Goal: Information Seeking & Learning: Learn about a topic

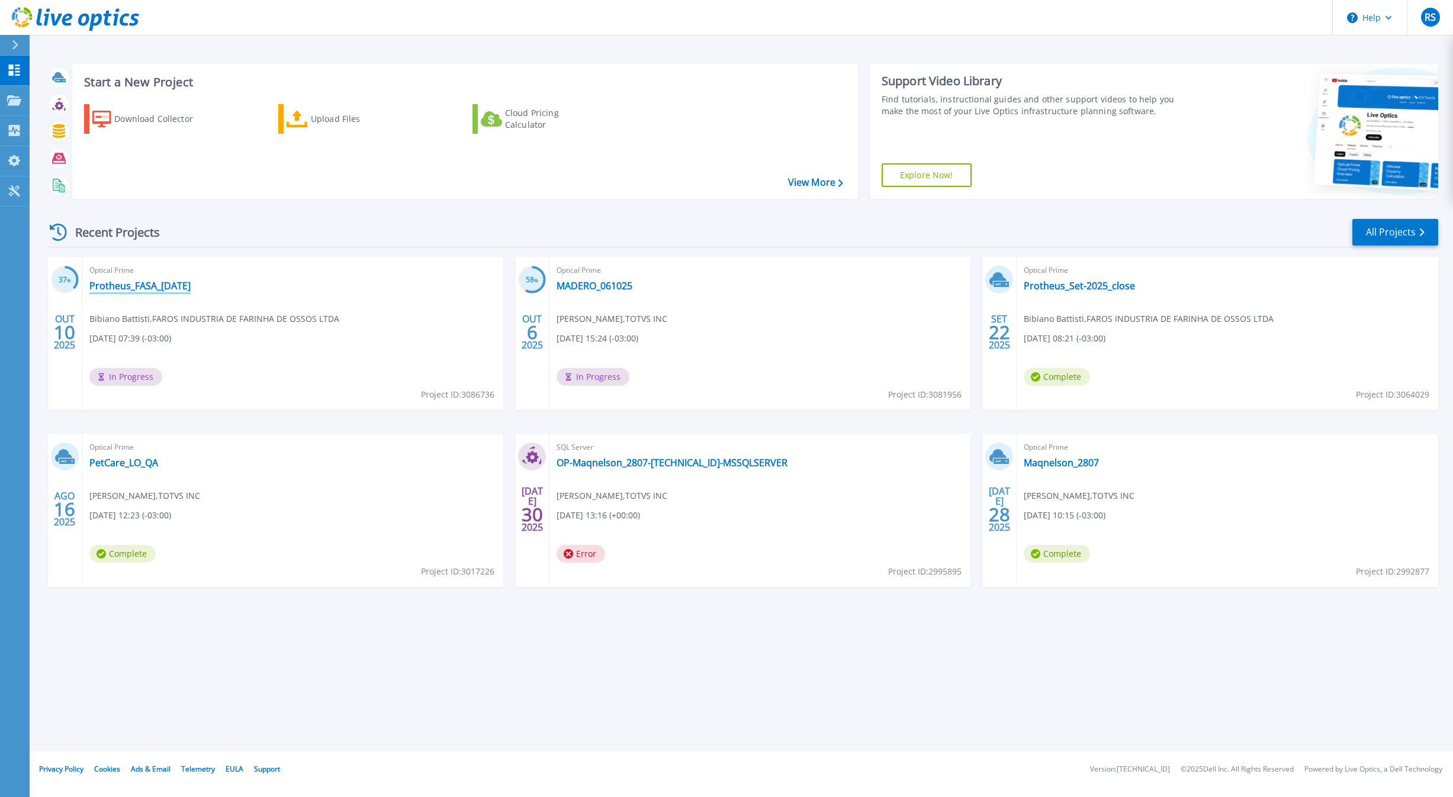
click at [112, 290] on link "Protheus_FASA_[DATE]" at bounding box center [139, 286] width 101 height 12
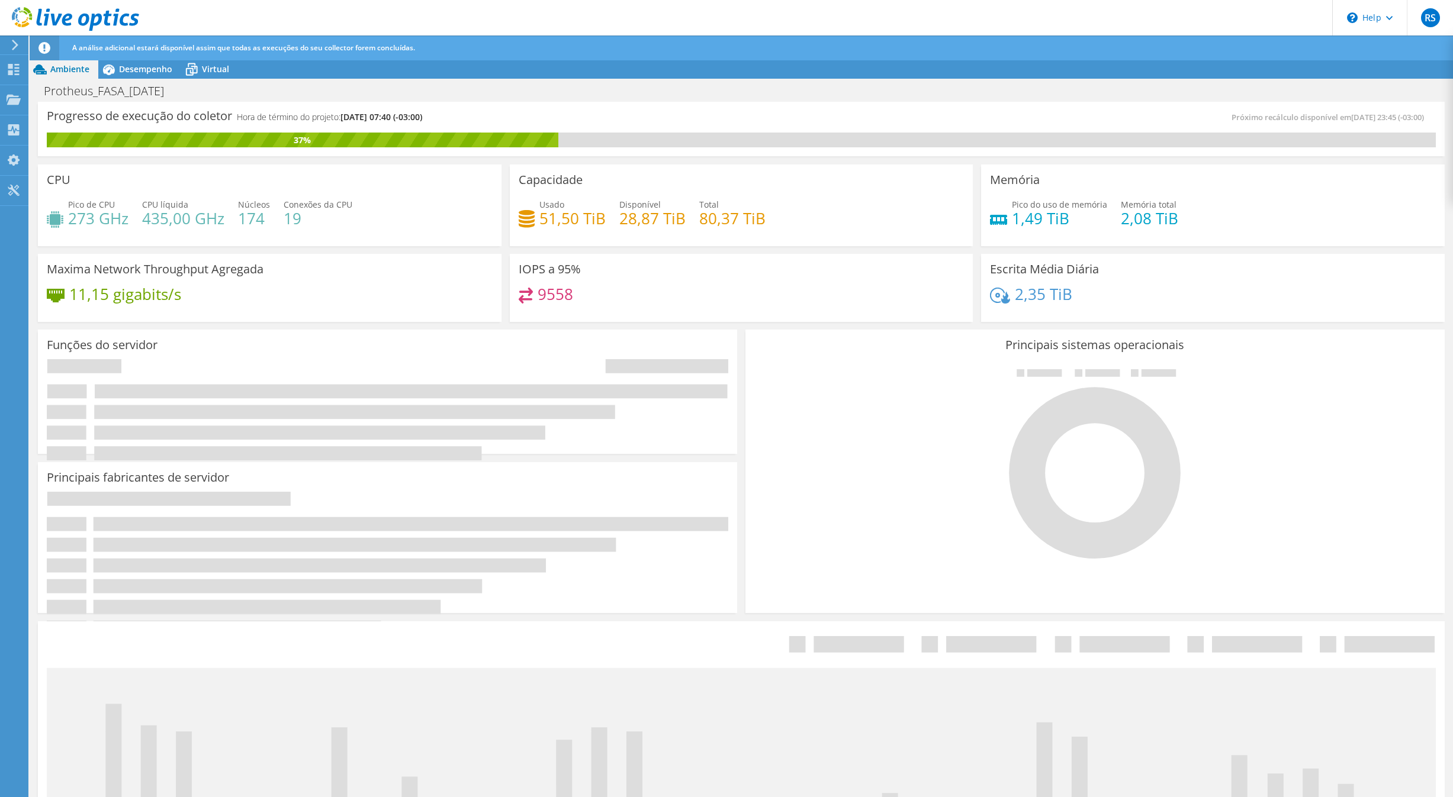
click at [76, 72] on span "Ambiente" at bounding box center [69, 68] width 39 height 11
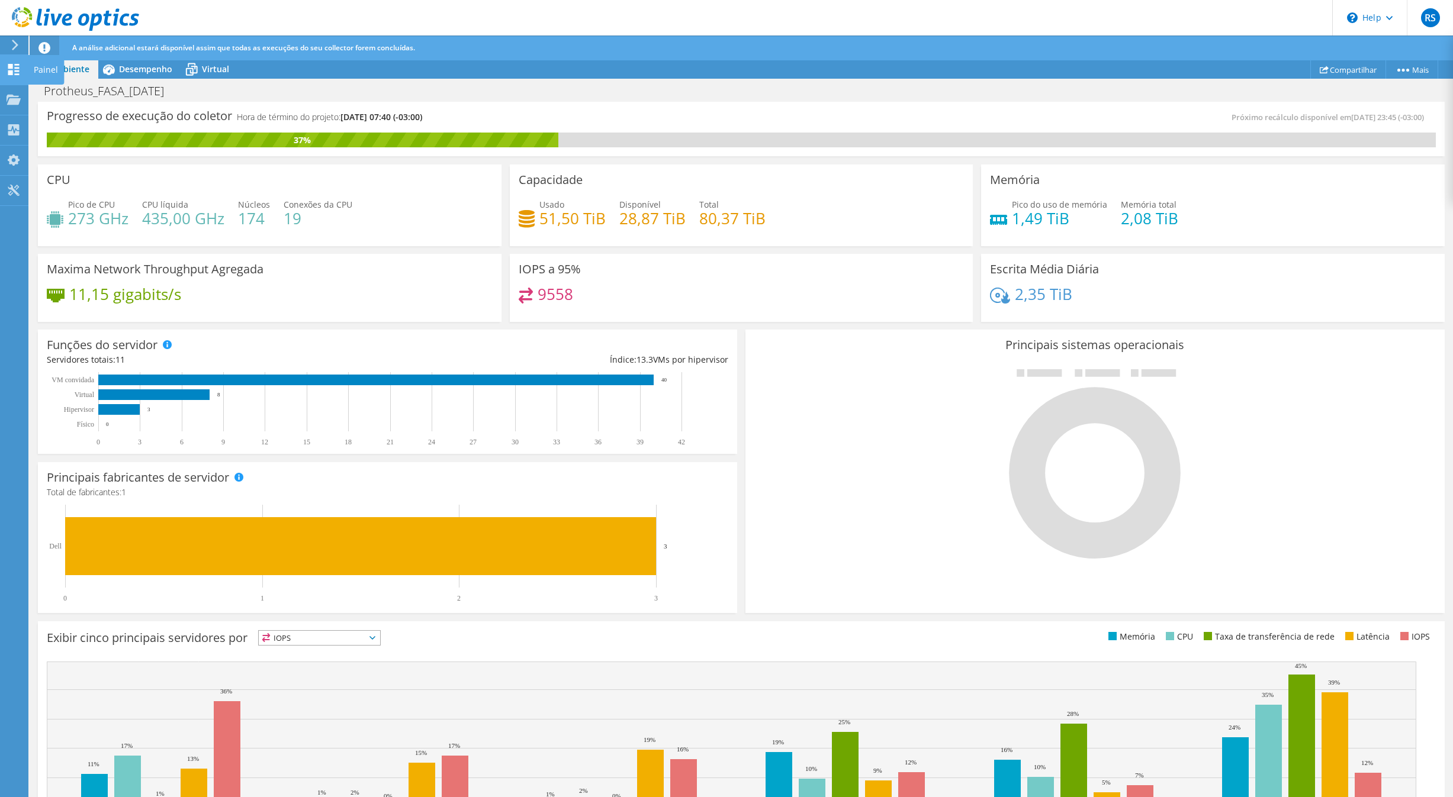
click at [12, 69] on use at bounding box center [13, 69] width 11 height 11
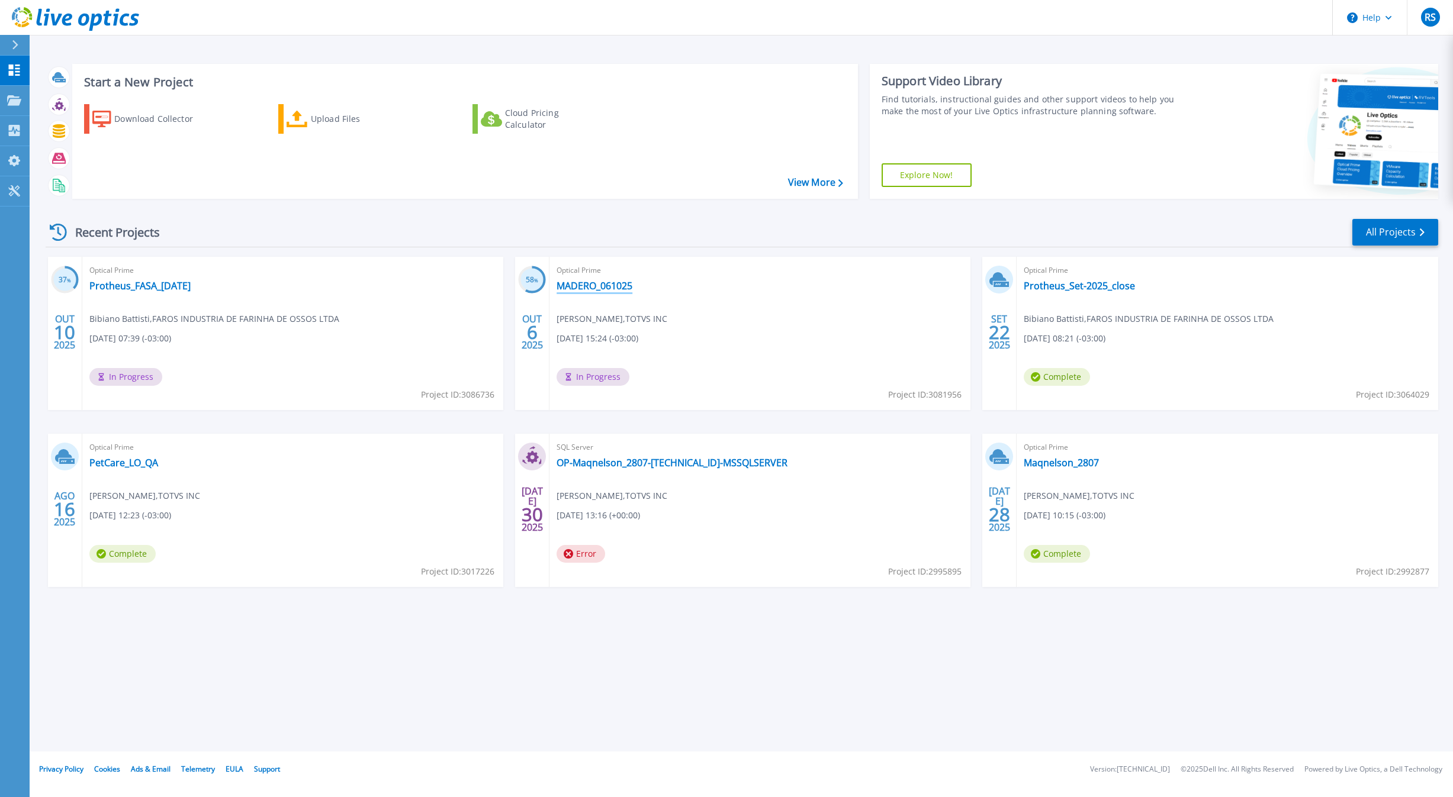
click at [604, 289] on link "MADERO_061025" at bounding box center [595, 286] width 76 height 12
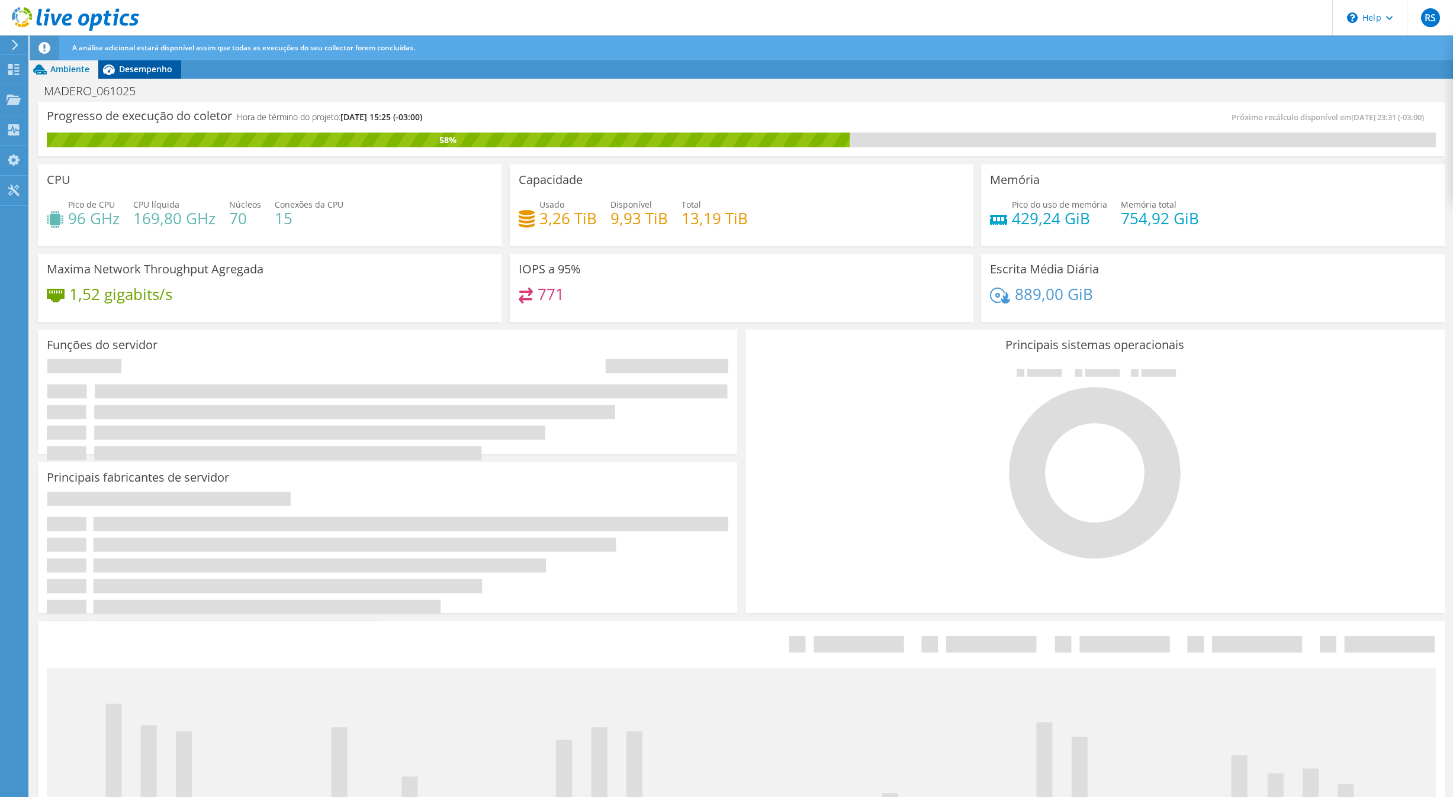
click at [126, 74] on span "Desempenho" at bounding box center [145, 68] width 53 height 11
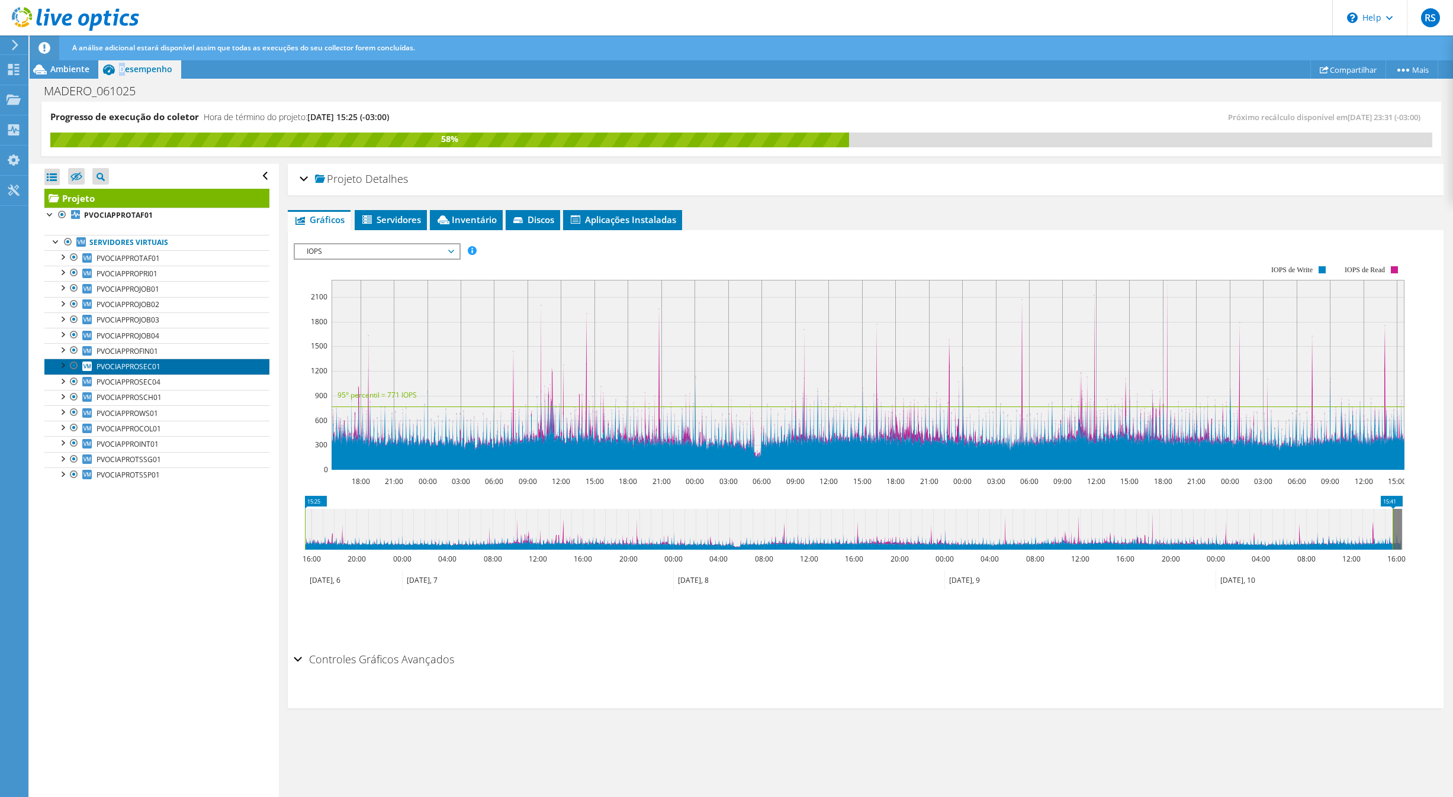
click at [160, 372] on span "PVOCIAPPROSEC01" at bounding box center [129, 367] width 64 height 10
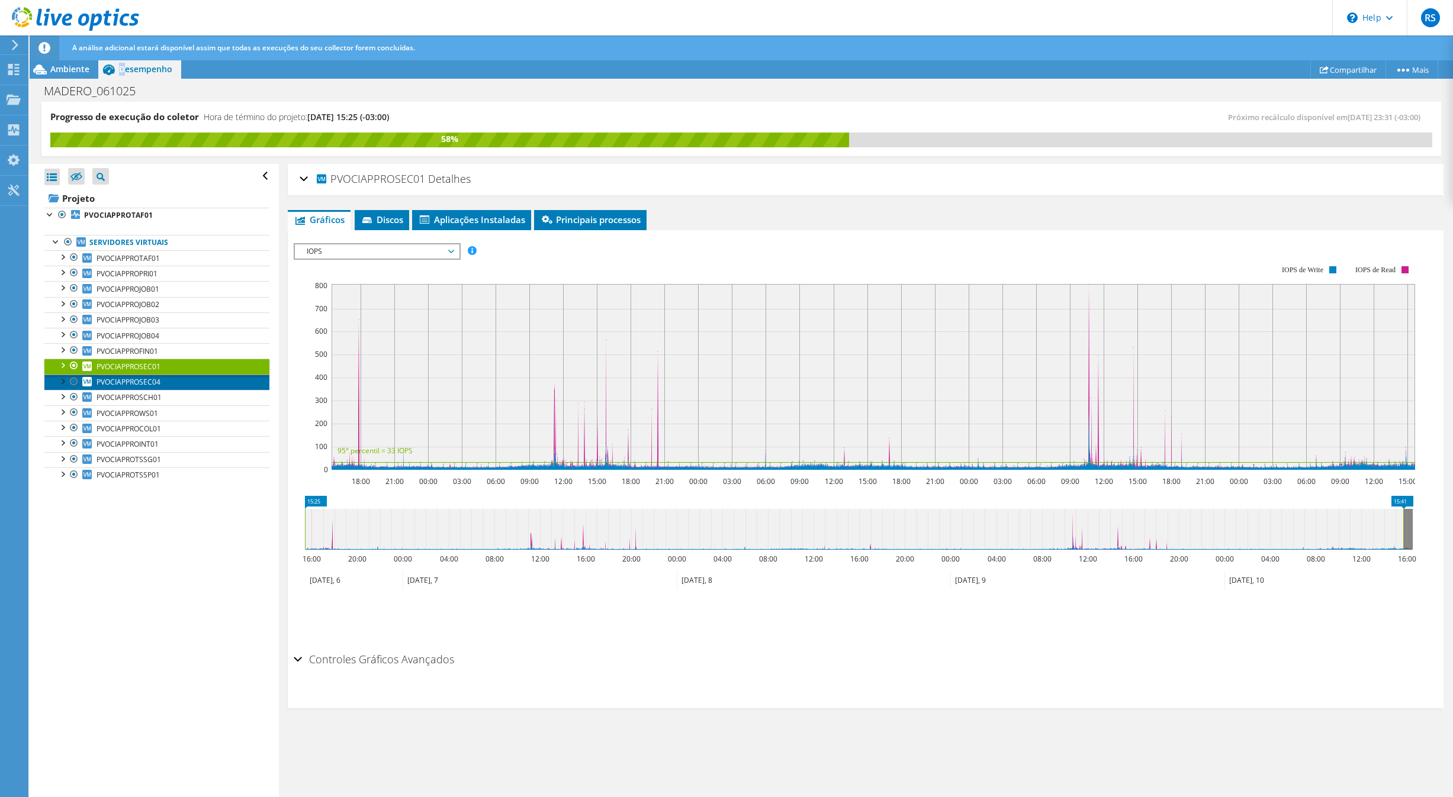
click at [160, 387] on span "PVOCIAPPROSEC04" at bounding box center [129, 382] width 64 height 10
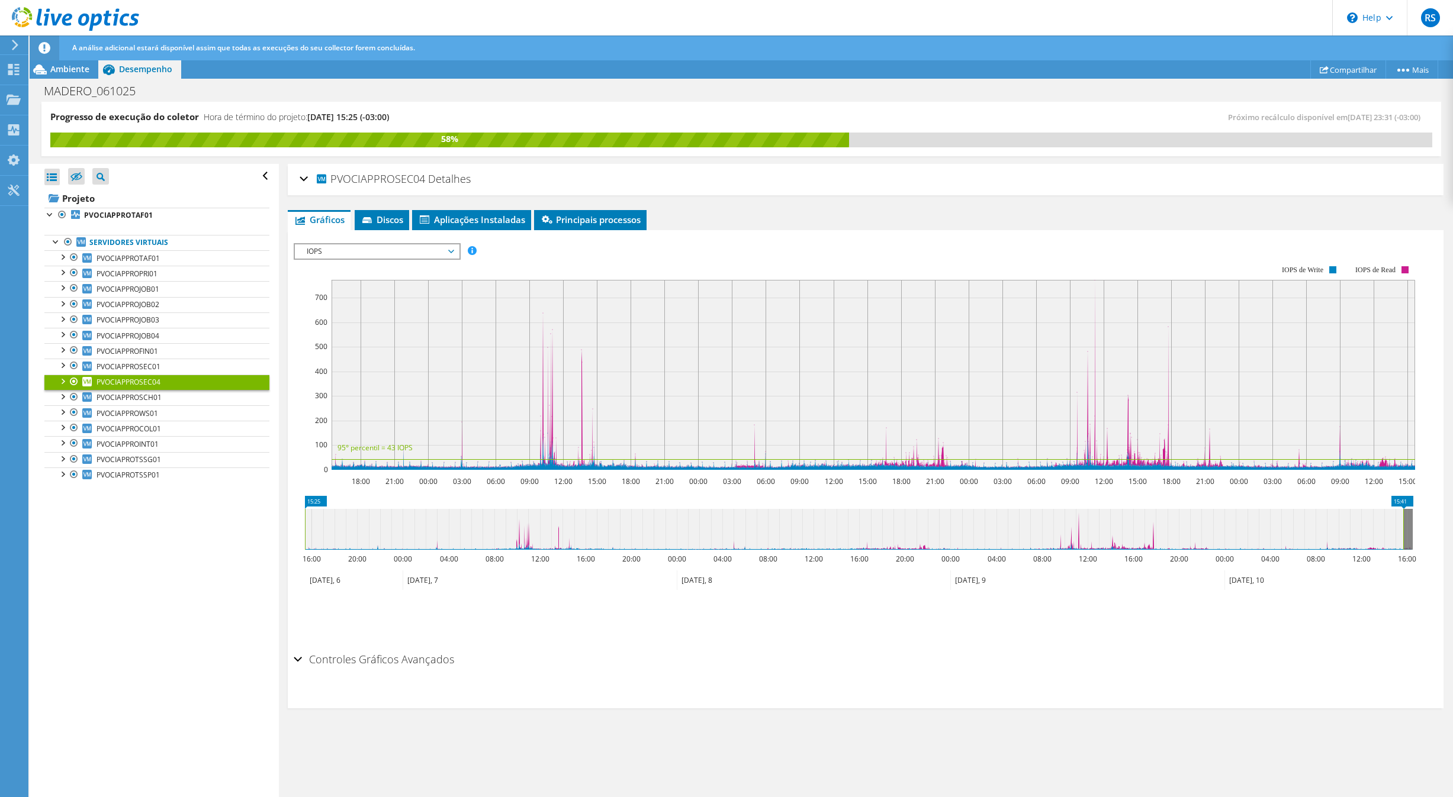
click at [378, 246] on span "IOPS" at bounding box center [377, 252] width 152 height 14
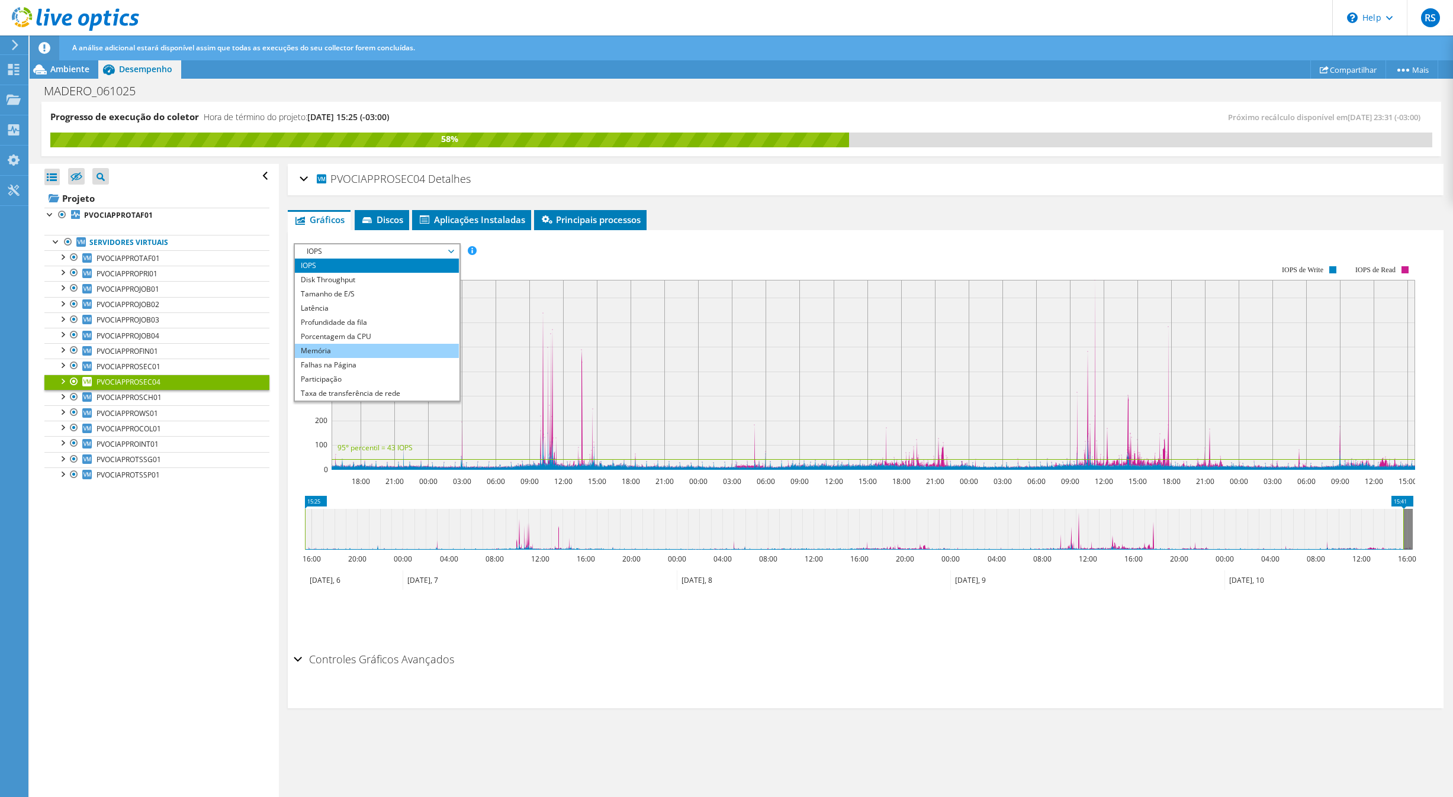
click at [348, 349] on li "Memória" at bounding box center [377, 351] width 164 height 14
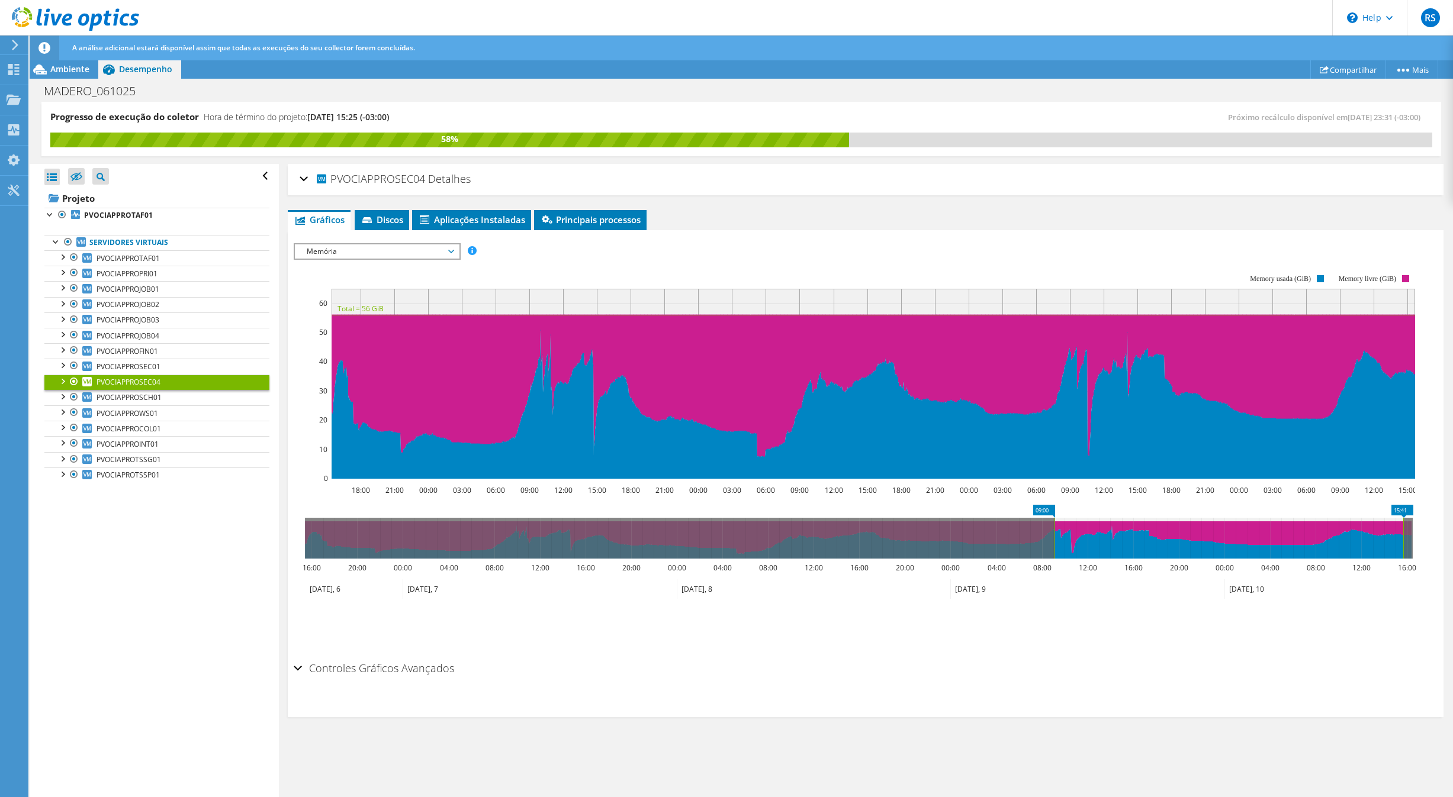
drag, startPoint x: 430, startPoint y: 551, endPoint x: 1055, endPoint y: 579, distance: 625.8
click at [1055, 579] on icon "15:41 09:00 16:00 20:00 00:00 04:00 08:00 12:00 16:00 20:00 00:00 04:00 08:00 1…" at bounding box center [859, 552] width 1130 height 95
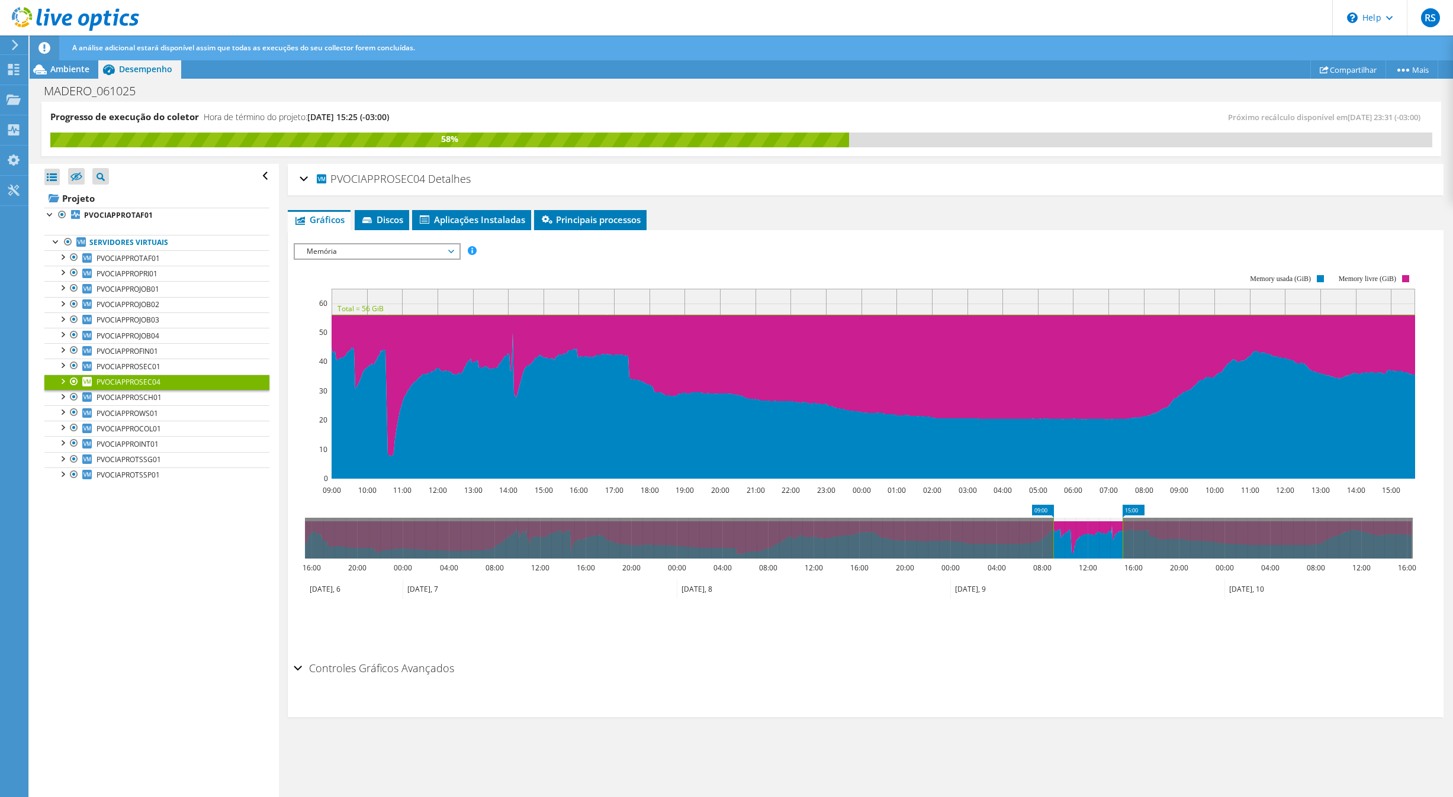
drag, startPoint x: 1403, startPoint y: 531, endPoint x: 1124, endPoint y: 545, distance: 279.8
click at [1124, 545] on rect at bounding box center [1122, 538] width 5 height 41
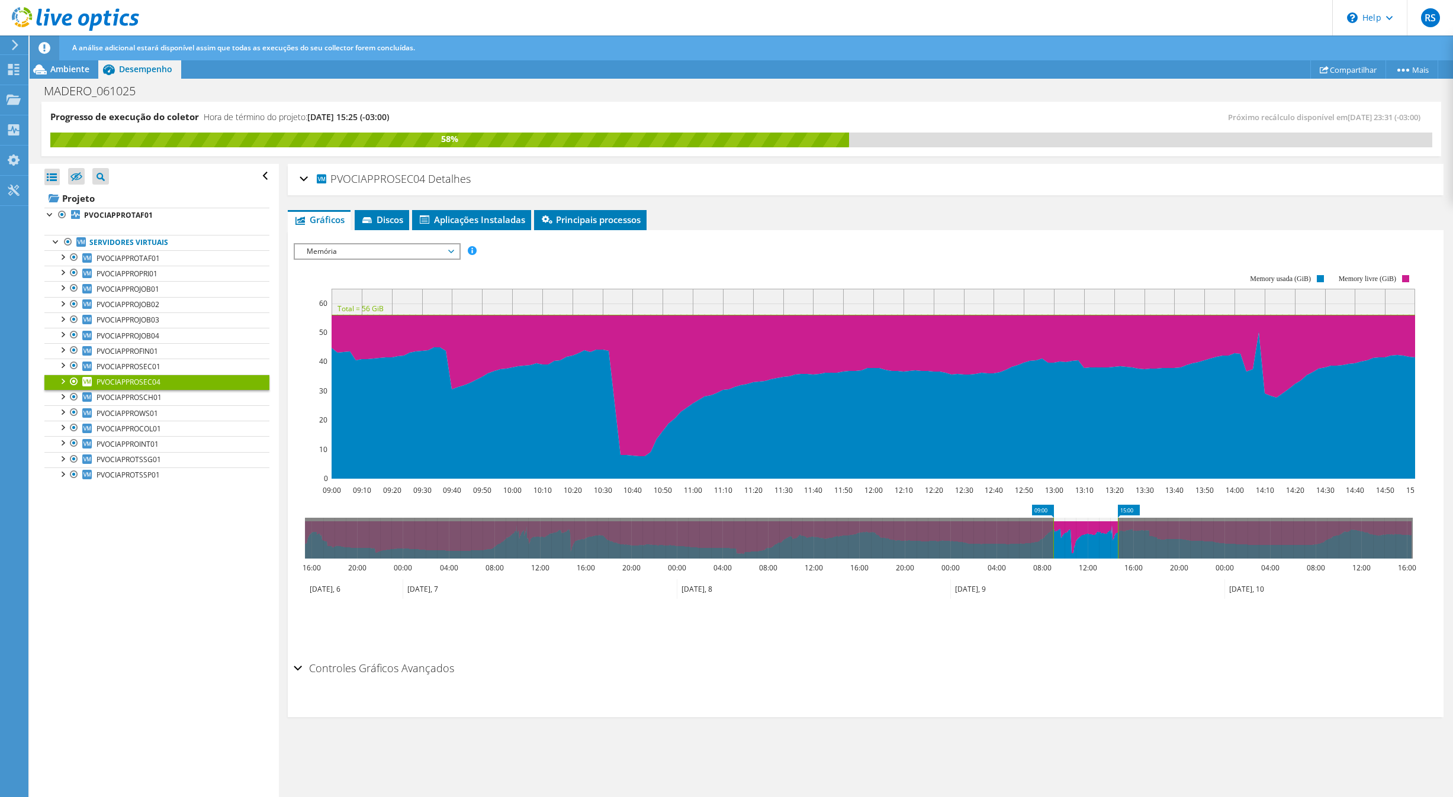
drag, startPoint x: 1121, startPoint y: 534, endPoint x: 1112, endPoint y: 536, distance: 9.1
click at [1115, 536] on rect at bounding box center [1117, 538] width 5 height 41
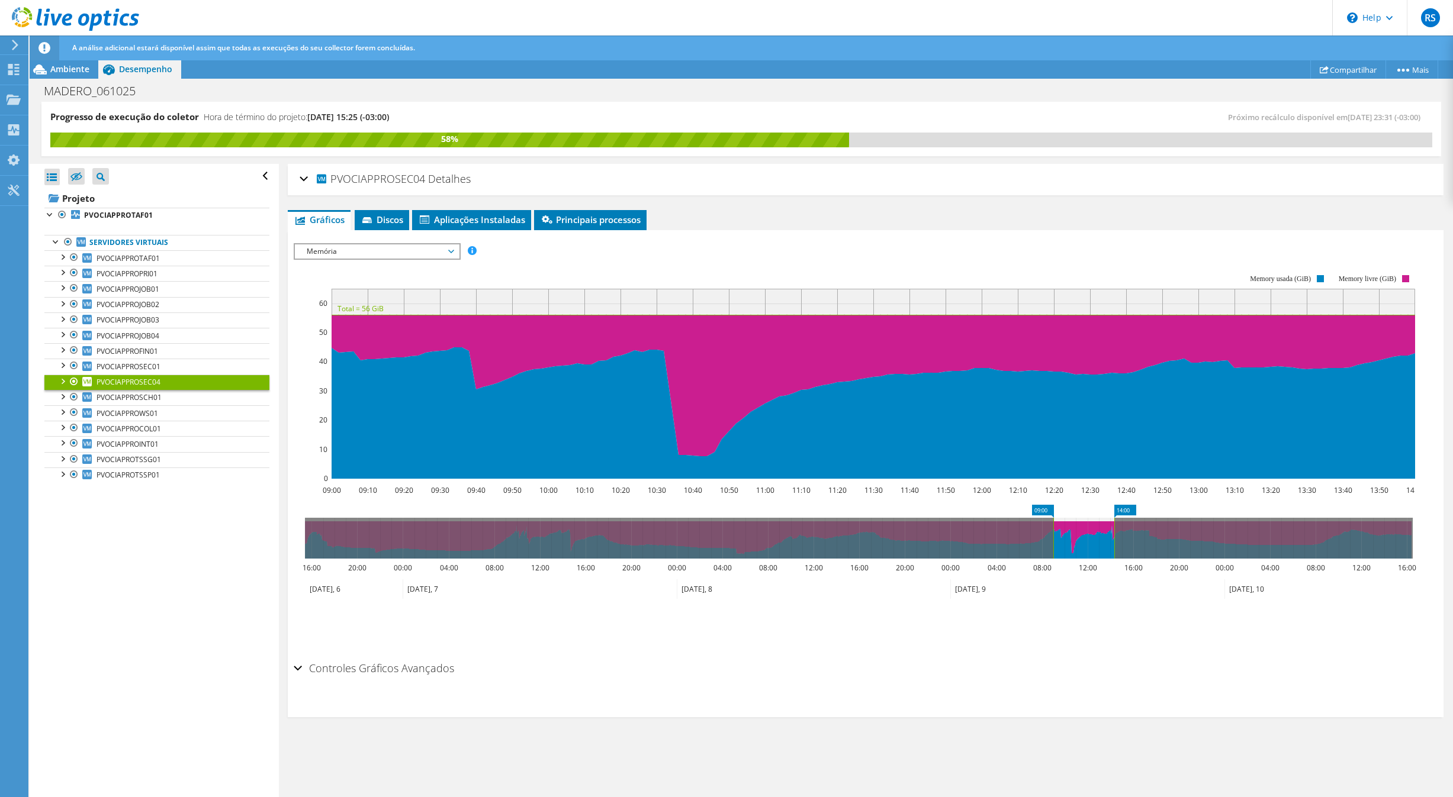
click at [1115, 543] on rect at bounding box center [1114, 538] width 5 height 41
drag, startPoint x: 1110, startPoint y: 543, endPoint x: 1122, endPoint y: 541, distance: 12.1
click at [1122, 541] on rect at bounding box center [1120, 538] width 5 height 41
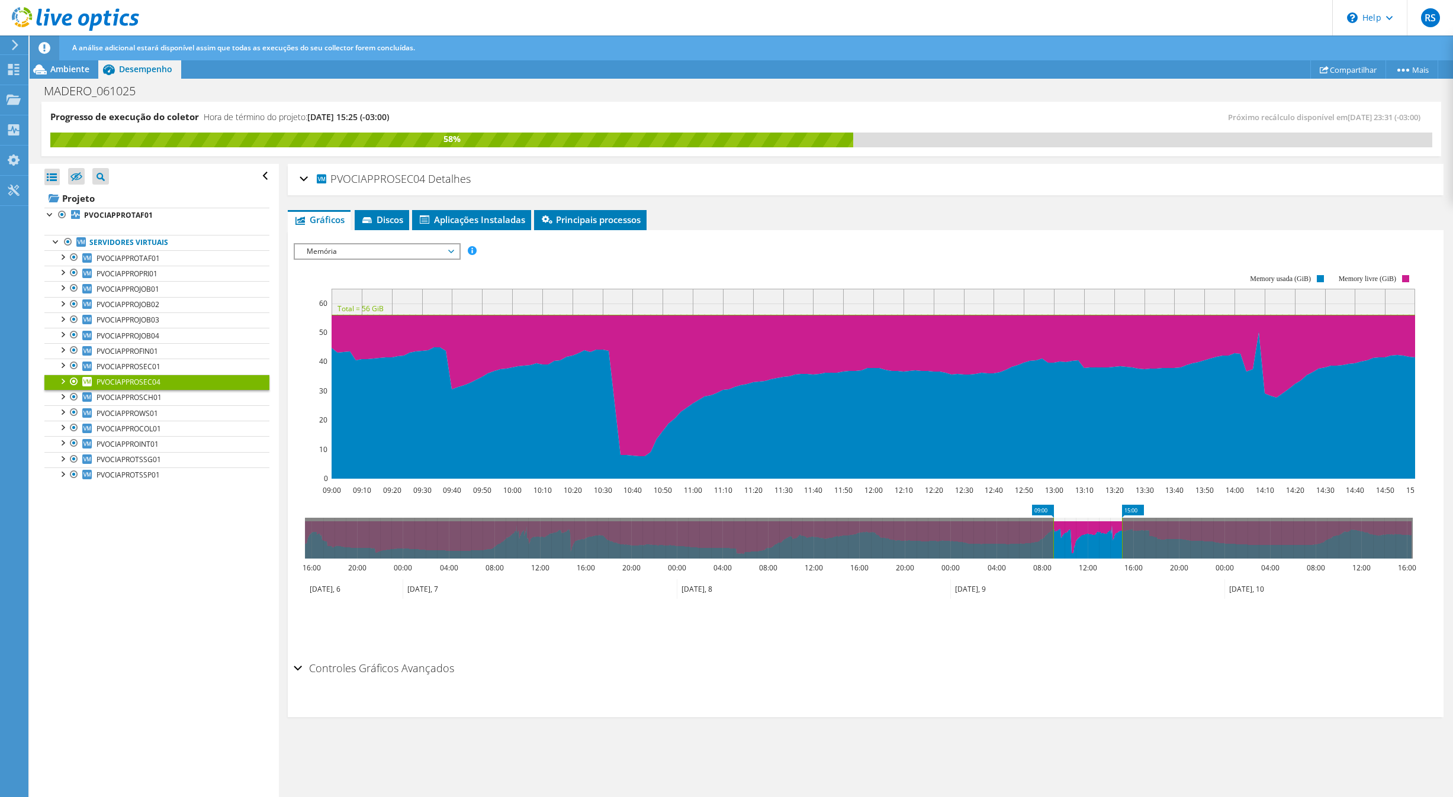
click at [389, 252] on span "Memória" at bounding box center [377, 252] width 152 height 14
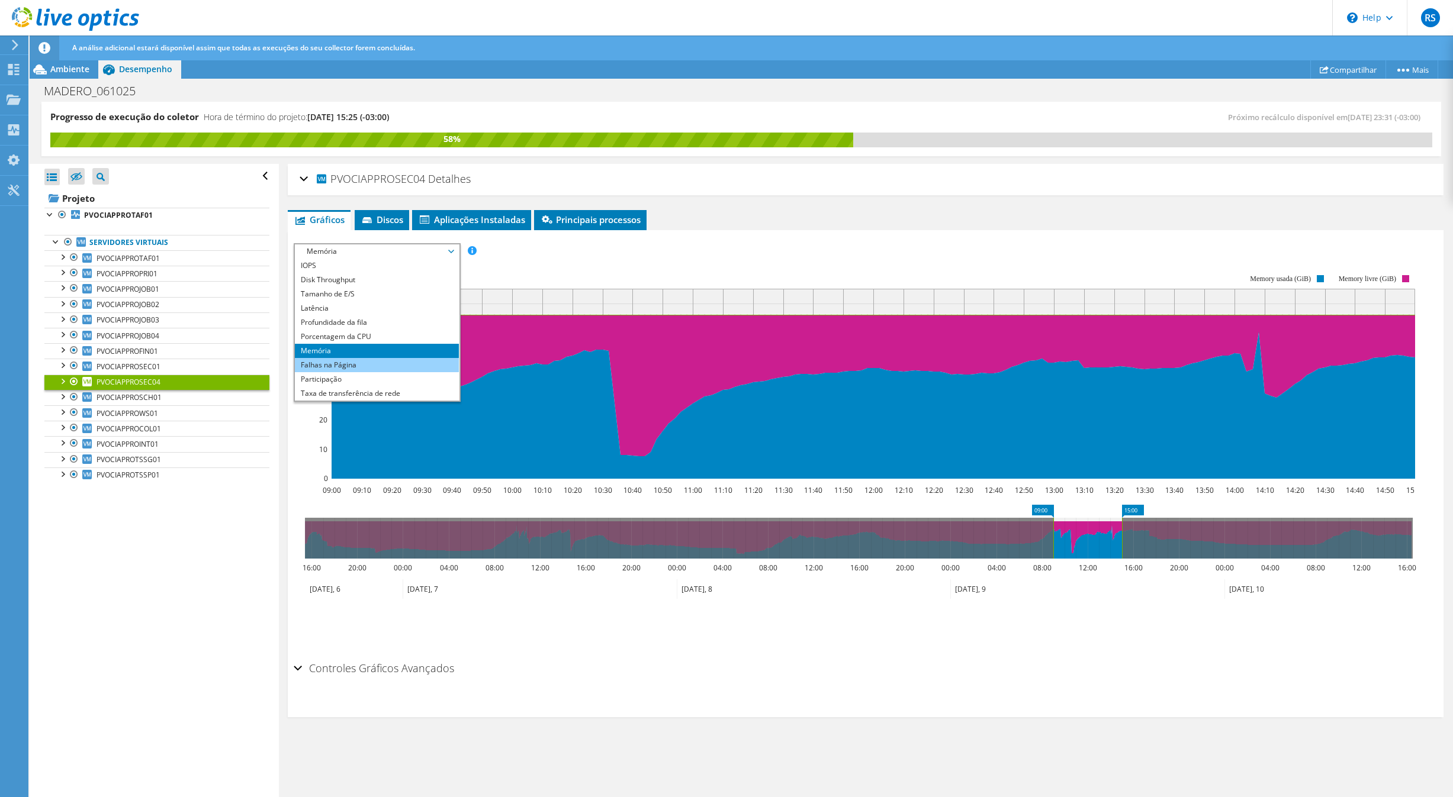
click at [334, 369] on li "Falhas na Página" at bounding box center [377, 365] width 164 height 14
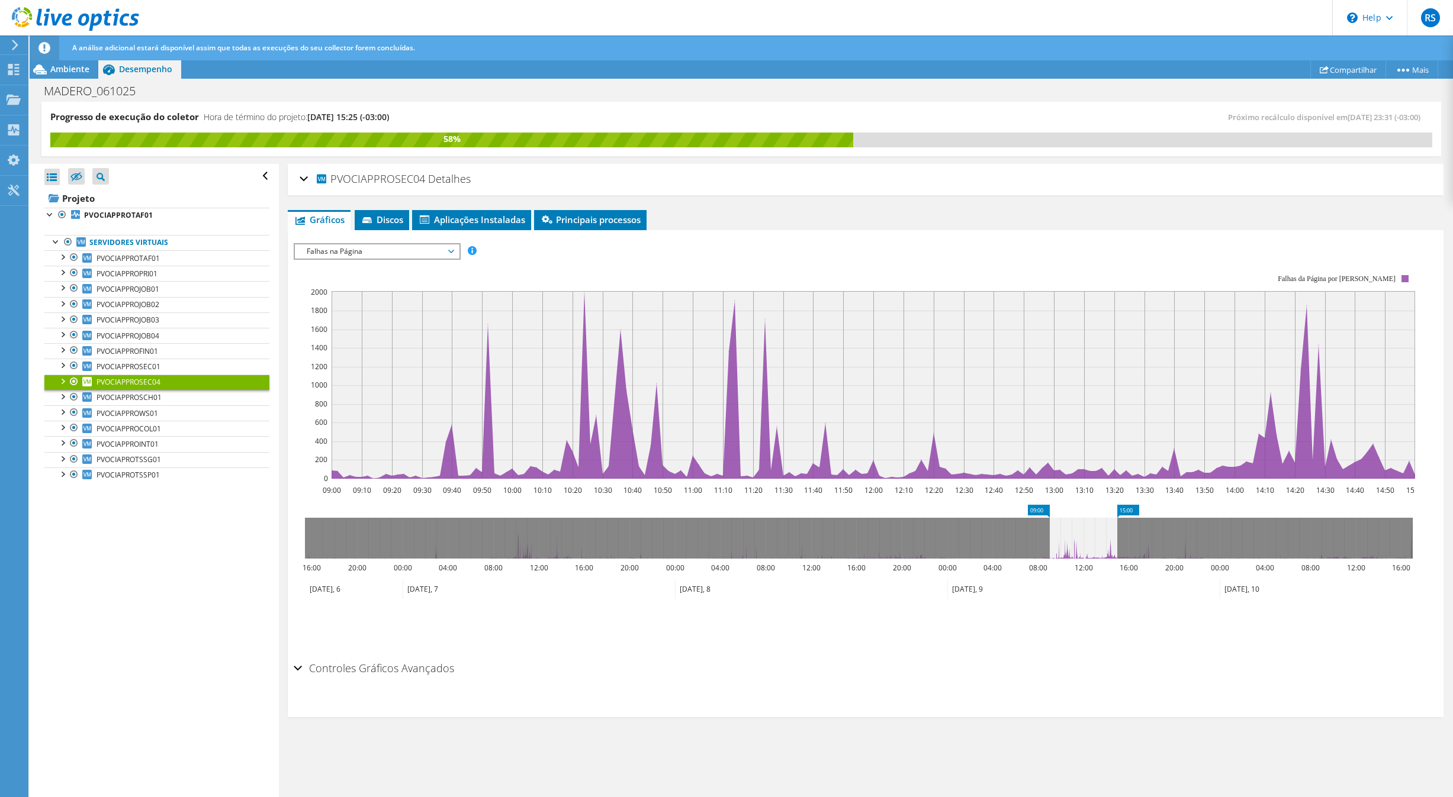
click at [371, 252] on span "Falhas na Página" at bounding box center [377, 252] width 152 height 14
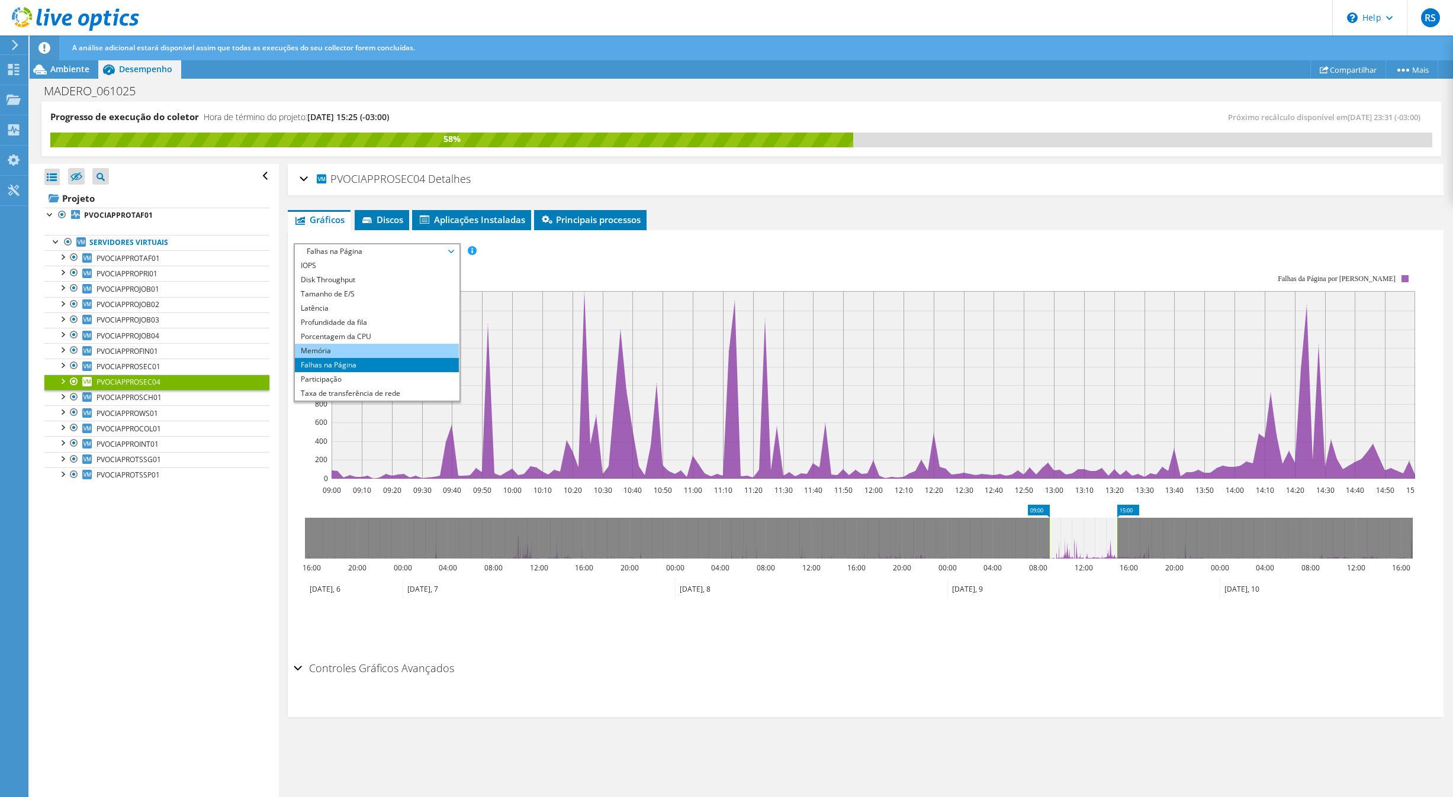
click at [332, 348] on li "Memória" at bounding box center [377, 351] width 164 height 14
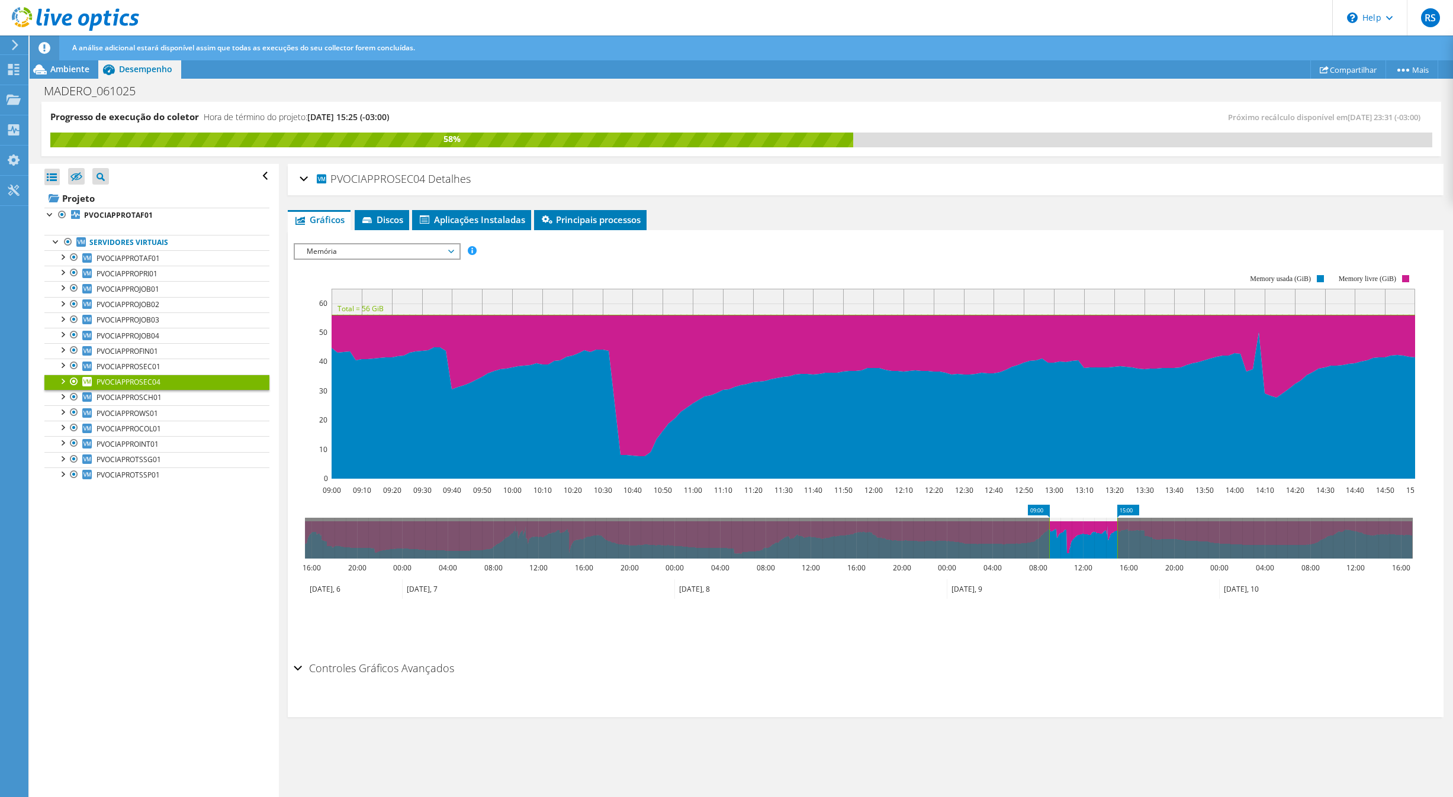
click at [359, 252] on span "Memória" at bounding box center [377, 252] width 152 height 14
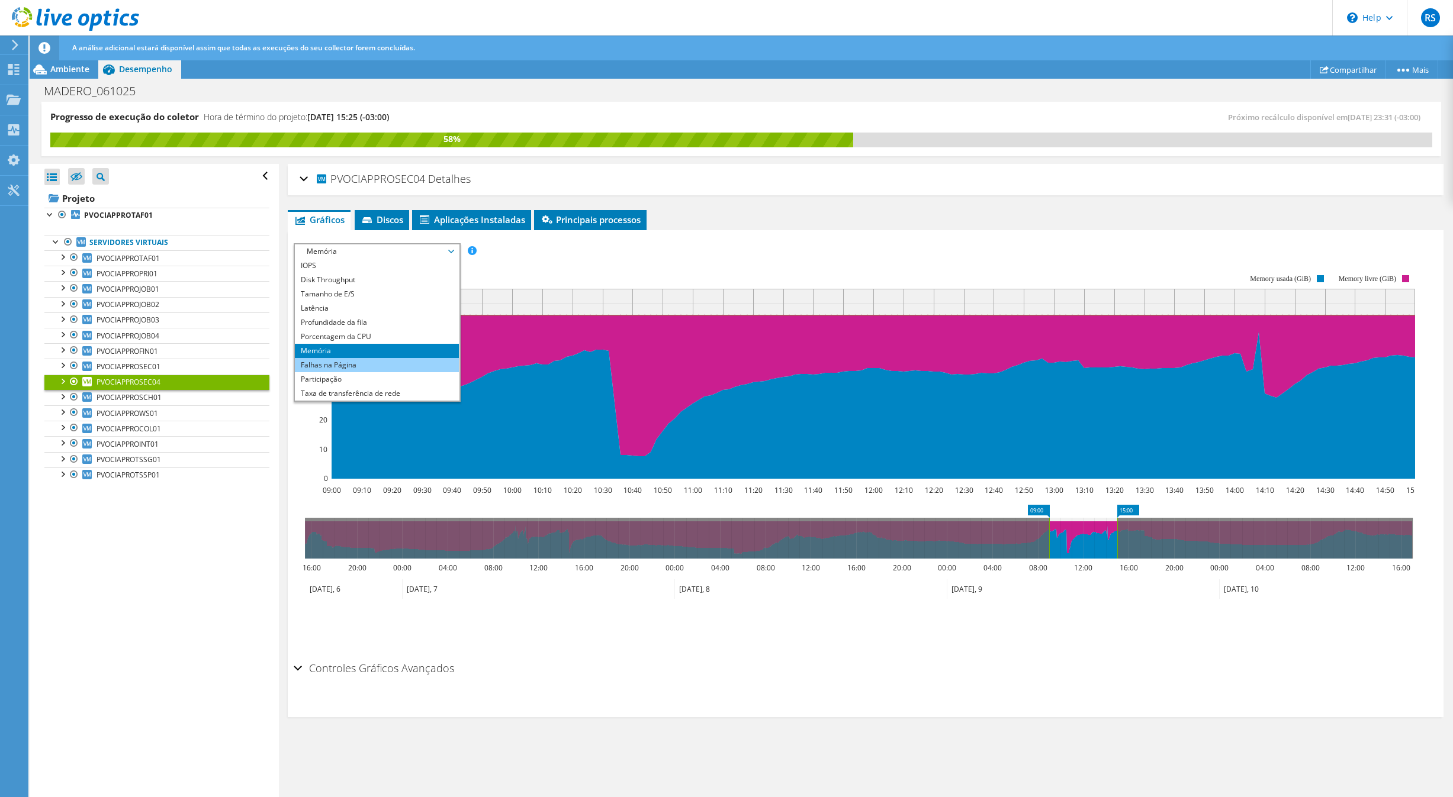
click at [342, 361] on li "Falhas na Página" at bounding box center [377, 365] width 164 height 14
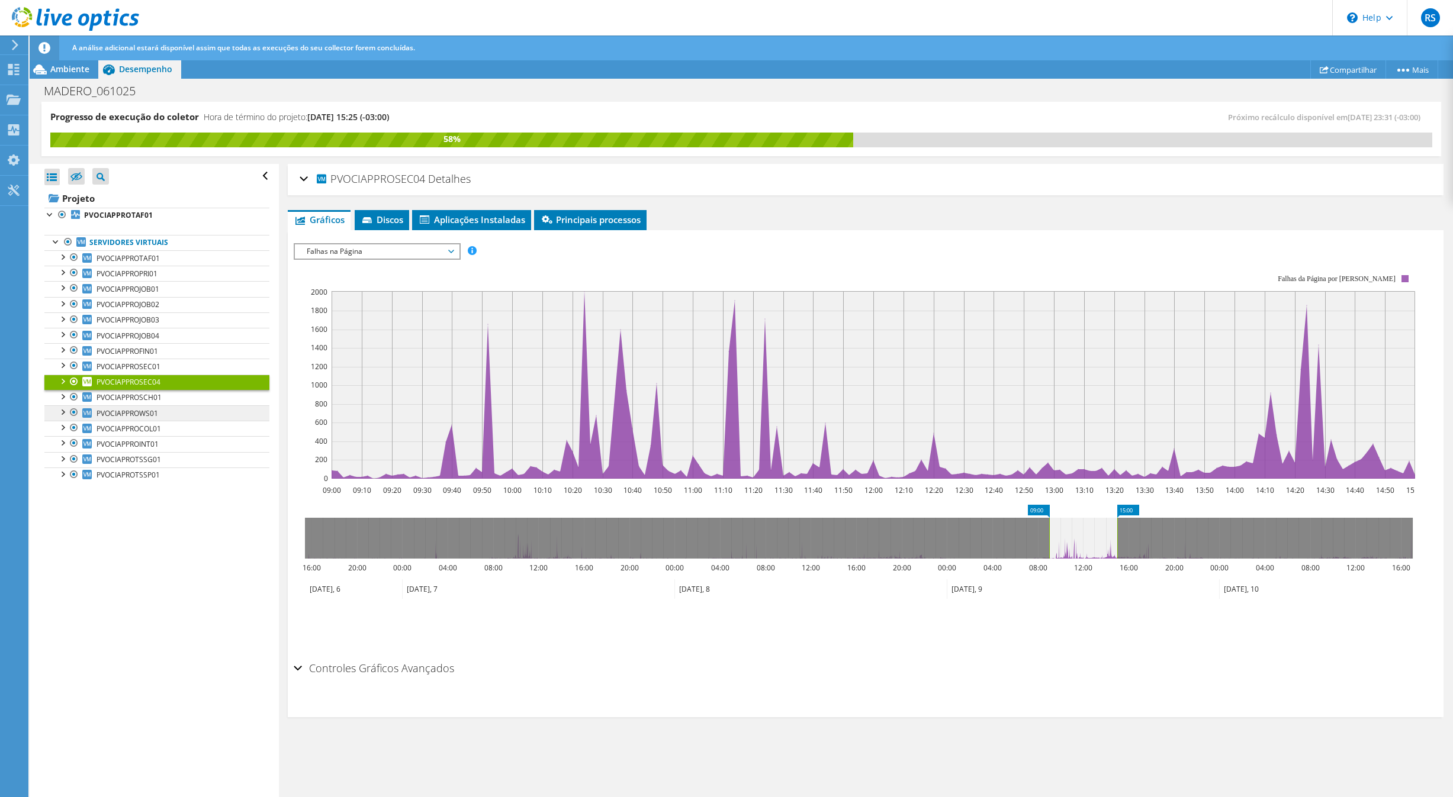
drag, startPoint x: 55, startPoint y: 384, endPoint x: 96, endPoint y: 411, distance: 49.4
click at [55, 384] on link "PVOCIAPPROSEC04" at bounding box center [156, 382] width 225 height 15
click at [62, 387] on div at bounding box center [62, 381] width 12 height 12
click at [124, 419] on link "1 D:" at bounding box center [156, 413] width 225 height 15
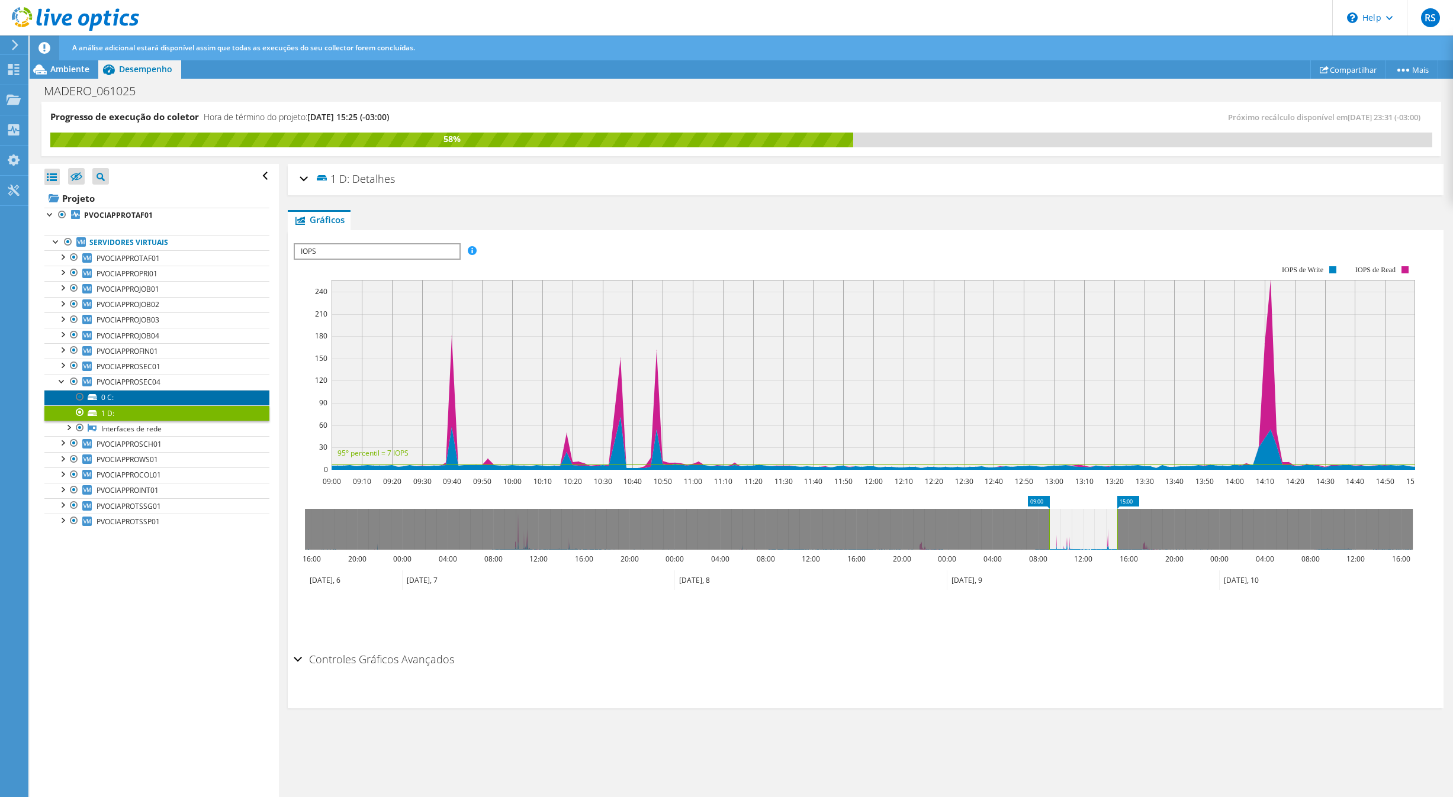
click at [113, 400] on link "0 C:" at bounding box center [156, 397] width 225 height 15
